Goal: Task Accomplishment & Management: Manage account settings

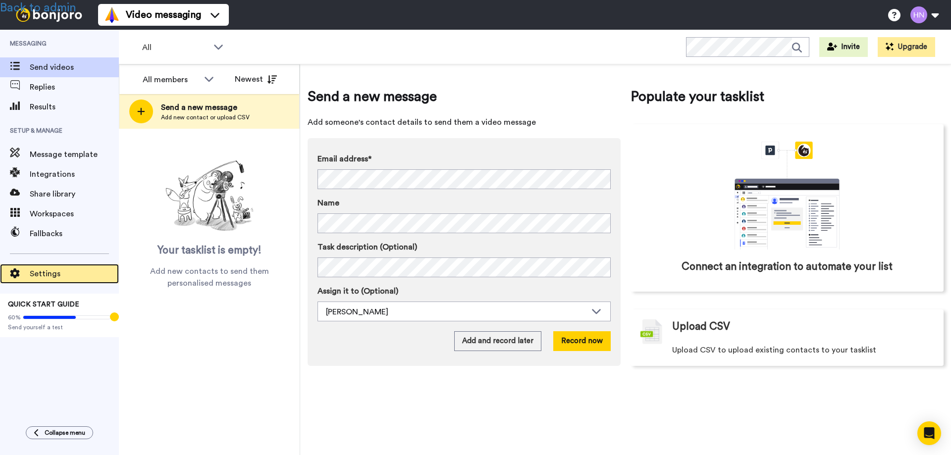
click at [48, 277] on span "Settings" at bounding box center [74, 274] width 89 height 12
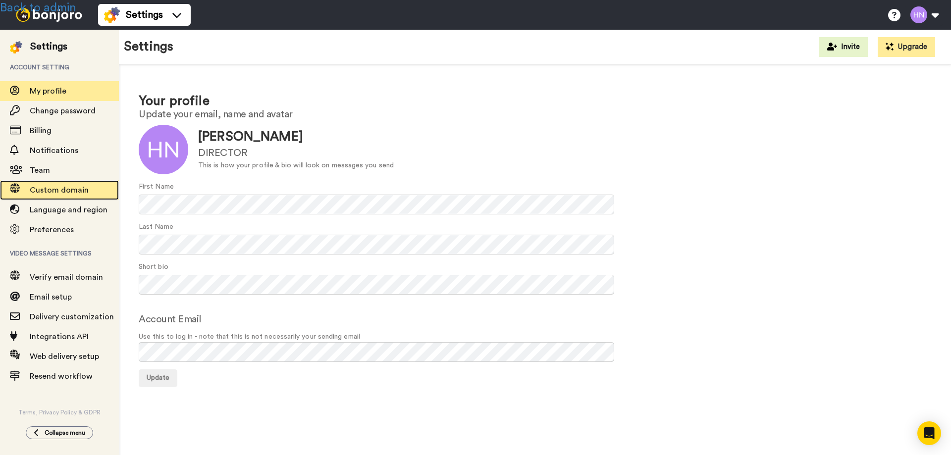
click at [55, 187] on span "Custom domain" at bounding box center [59, 190] width 59 height 8
